Goal: Task Accomplishment & Management: Manage account settings

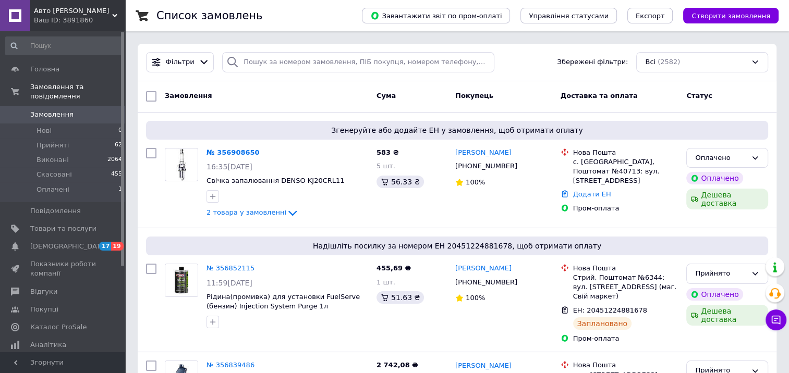
click at [221, 155] on link "№ 356908650" at bounding box center [232, 153] width 53 height 8
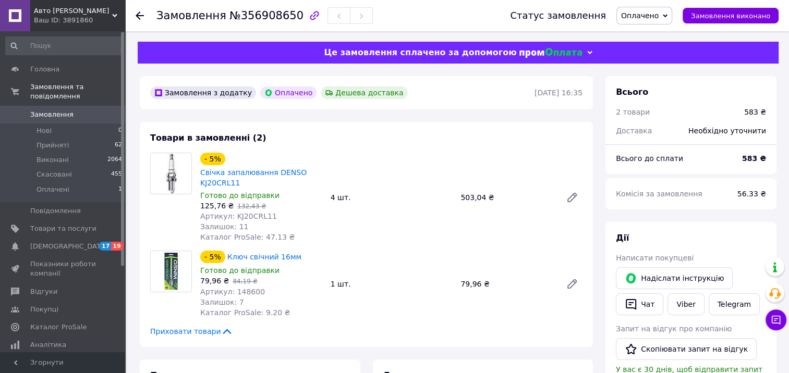
drag, startPoint x: 656, startPoint y: 19, endPoint x: 653, endPoint y: 23, distance: 5.6
click at [656, 19] on span "Оплачено" at bounding box center [640, 15] width 38 height 8
click at [651, 31] on li "Прийнято" at bounding box center [644, 37] width 55 height 16
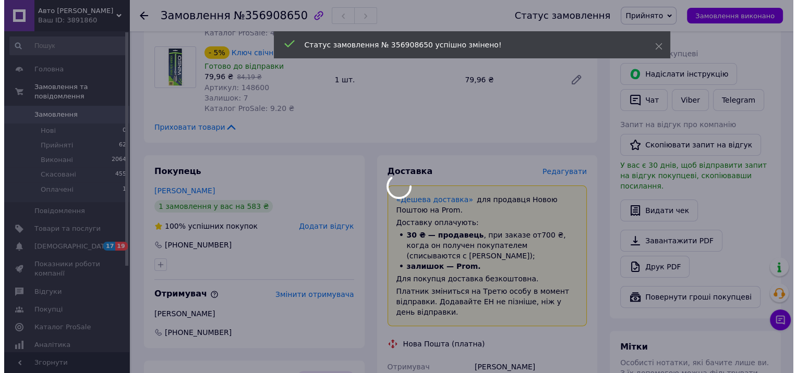
scroll to position [209, 0]
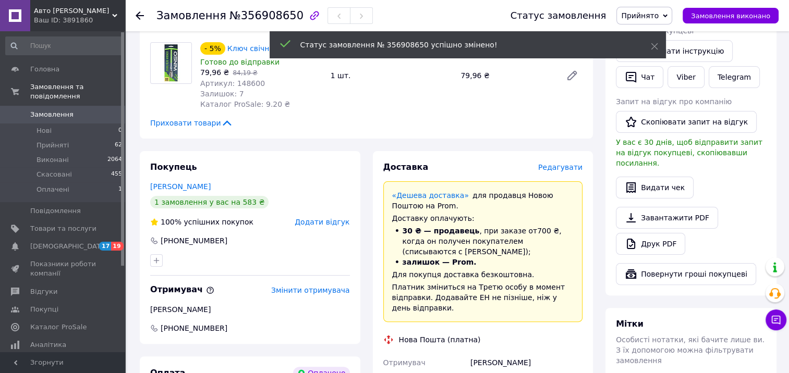
click at [561, 168] on span "Редагувати" at bounding box center [560, 167] width 44 height 8
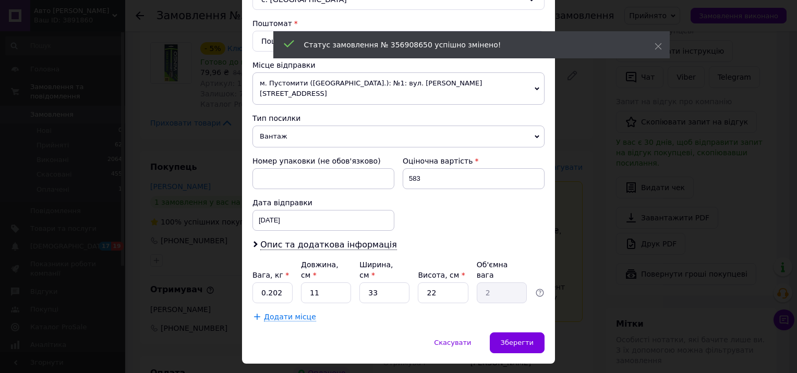
scroll to position [316, 0]
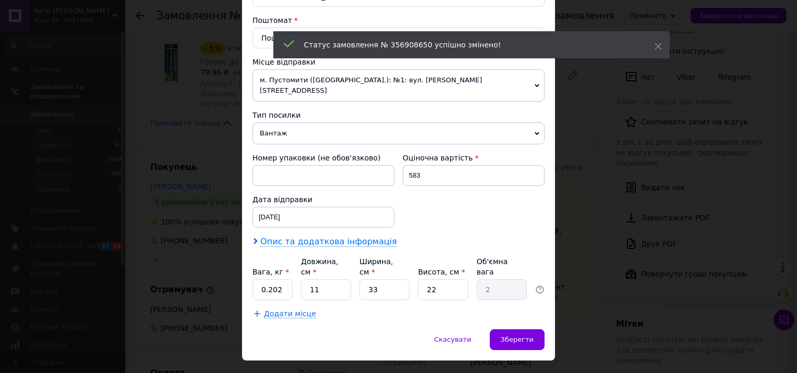
click at [317, 237] on span "Опис та додаткова інформація" at bounding box center [328, 242] width 137 height 10
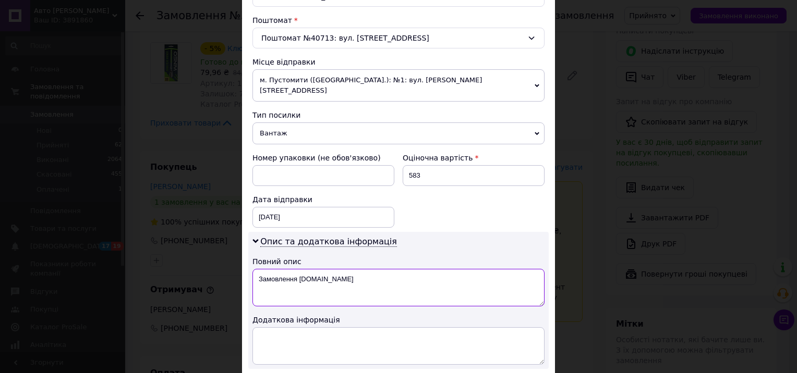
click at [336, 271] on textarea "Замовлення Prom.ua" at bounding box center [398, 288] width 292 height 38
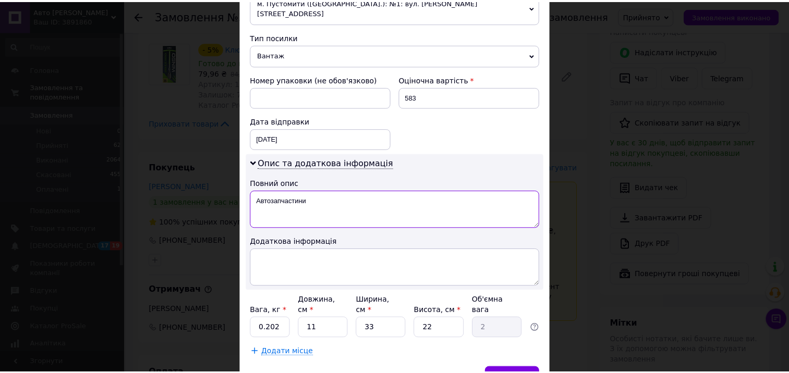
scroll to position [432, 0]
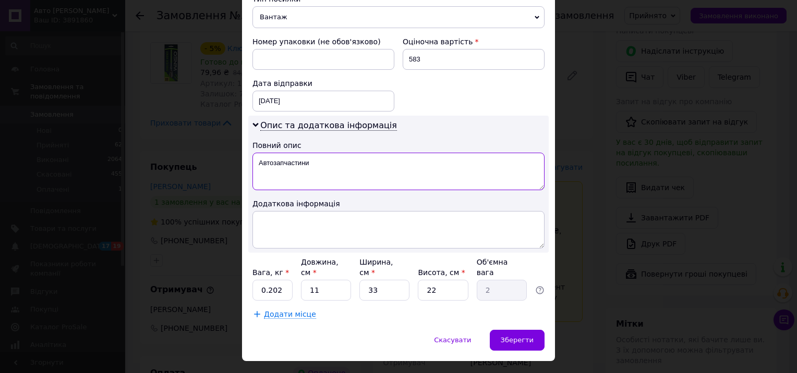
type textarea "Автозапчастини"
click at [336, 280] on input "11" at bounding box center [326, 290] width 50 height 21
type input "2"
type input "0.36"
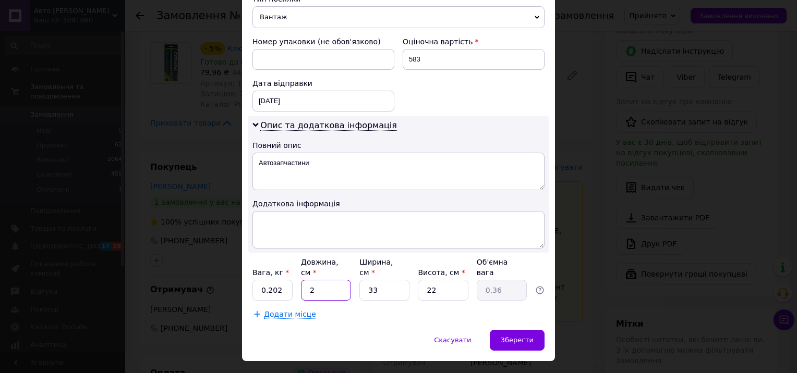
type input "20"
type input "3.63"
type input "20"
type input "1"
type input "0.11"
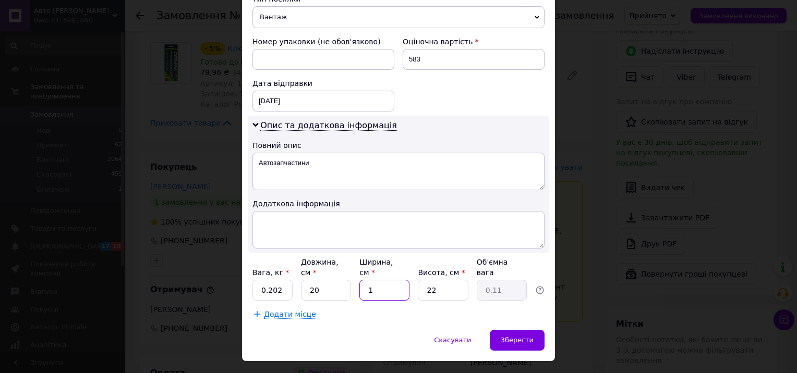
type input "10"
type input "1.1"
type input "10"
type input "1"
type input "0.1"
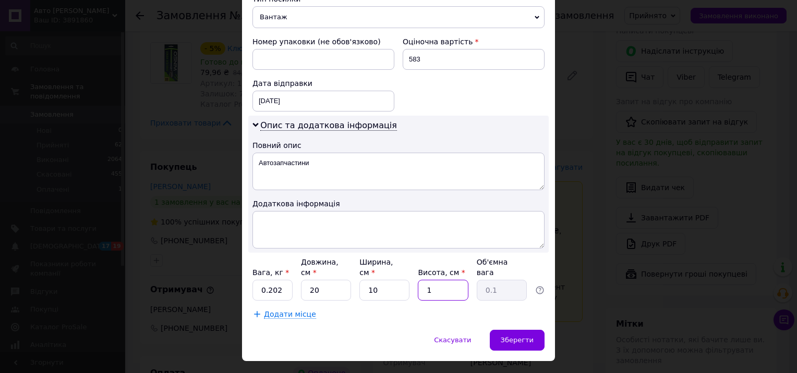
type input "10"
type input "0.5"
type input "10"
click at [336, 280] on input "20" at bounding box center [326, 290] width 50 height 21
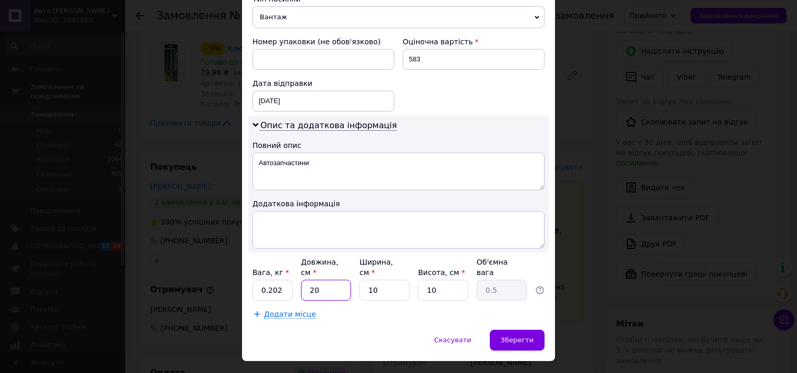
type input "1"
type input "0.1"
type input "15"
type input "0.38"
type input "15"
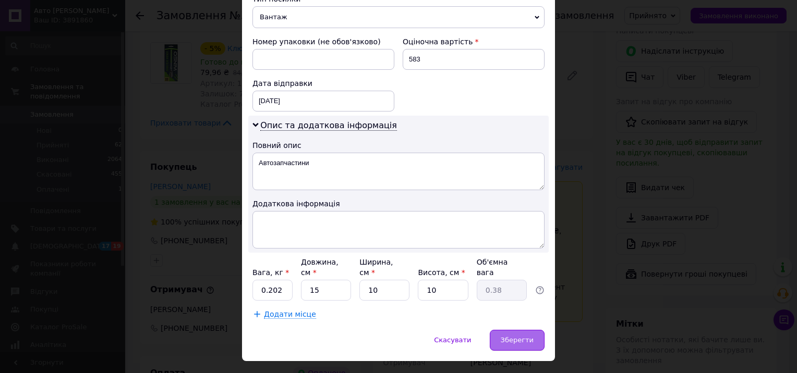
click at [516, 336] on span "Зберегти" at bounding box center [517, 340] width 33 height 8
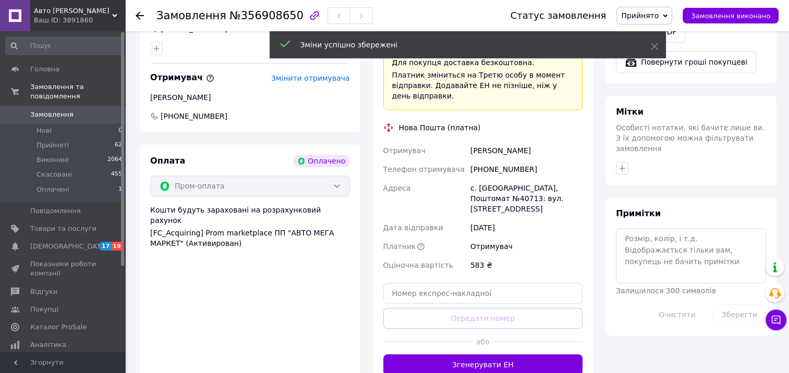
scroll to position [469, 0]
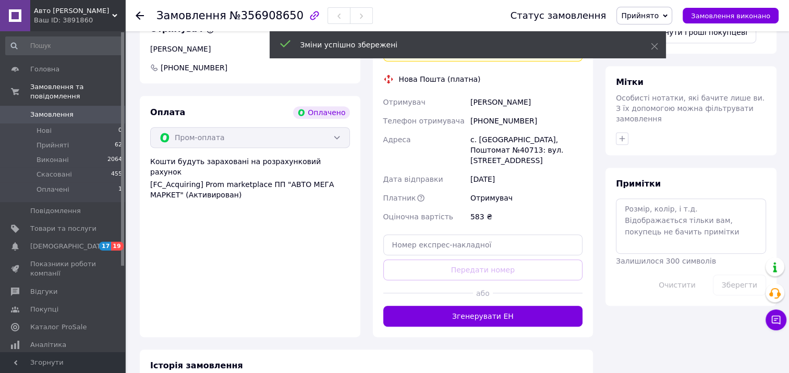
click at [471, 306] on button "Згенерувати ЕН" at bounding box center [483, 316] width 200 height 21
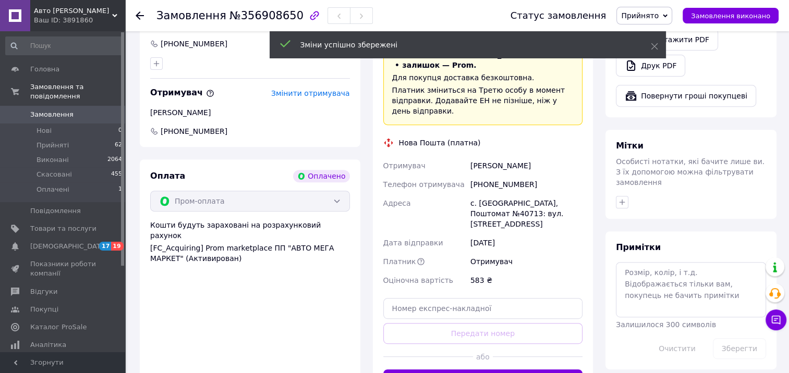
scroll to position [365, 0]
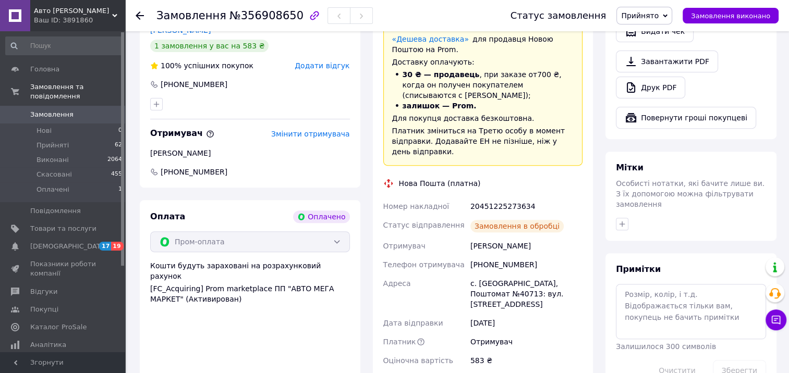
click at [490, 199] on div "20451225273634" at bounding box center [526, 206] width 116 height 19
copy div "20451225273634"
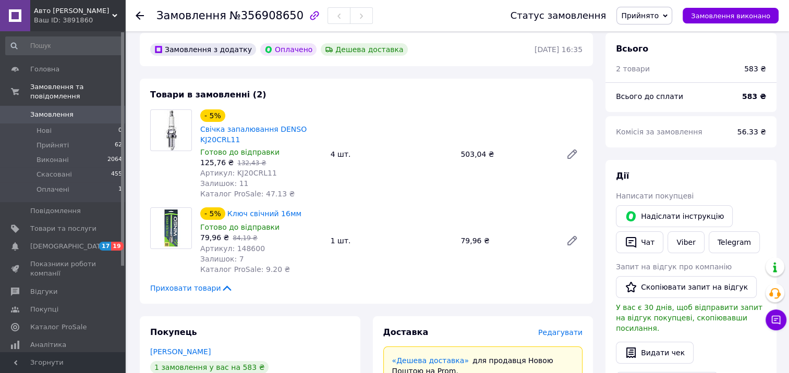
scroll to position [0, 0]
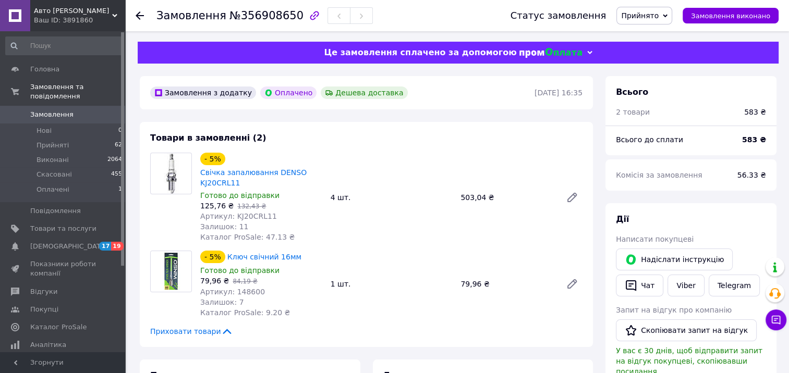
drag, startPoint x: 140, startPoint y: 12, endPoint x: 158, endPoint y: 28, distance: 24.0
click at [140, 12] on use at bounding box center [140, 15] width 8 height 8
